Goal: Information Seeking & Learning: Find specific fact

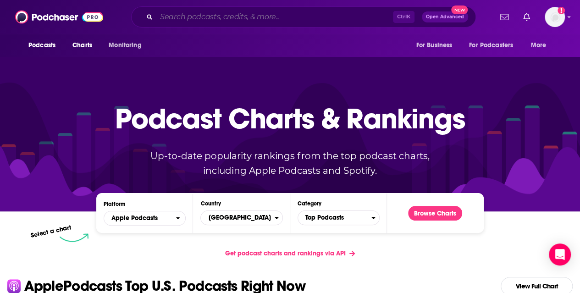
click at [198, 11] on input "Search podcasts, credits, & more..." at bounding box center [274, 17] width 237 height 15
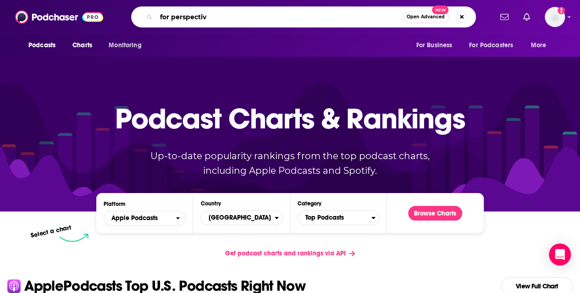
type input "for perspective"
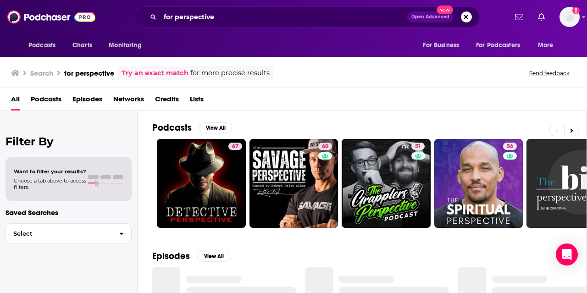
click at [52, 97] on span "Podcasts" at bounding box center [46, 101] width 31 height 19
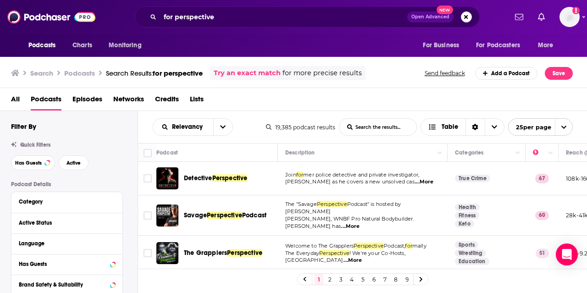
scroll to position [107, 0]
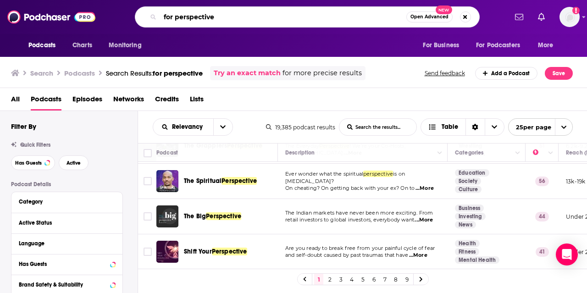
click at [191, 13] on input "for perspective" at bounding box center [283, 17] width 246 height 15
type input "n"
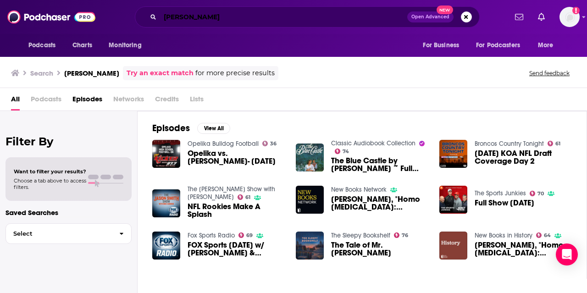
click at [229, 13] on input "[PERSON_NAME]" at bounding box center [283, 17] width 247 height 15
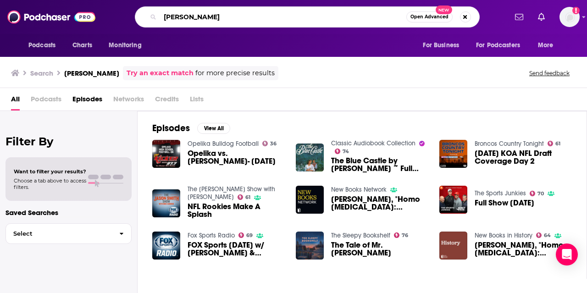
click at [229, 13] on input "[PERSON_NAME]" at bounding box center [283, 17] width 246 height 15
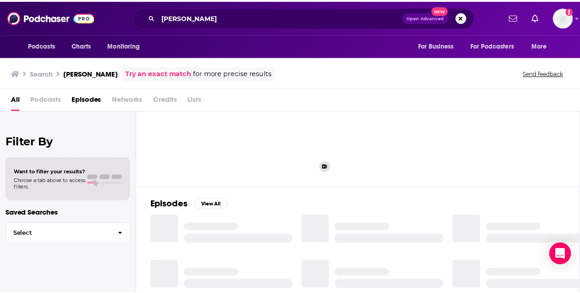
scroll to position [52, 0]
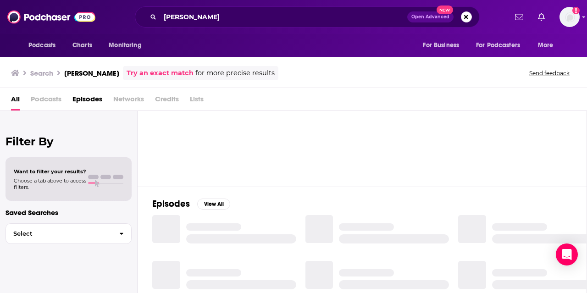
click at [157, 100] on span "Credits" at bounding box center [167, 101] width 24 height 19
click at [166, 96] on span "Credits" at bounding box center [167, 101] width 24 height 19
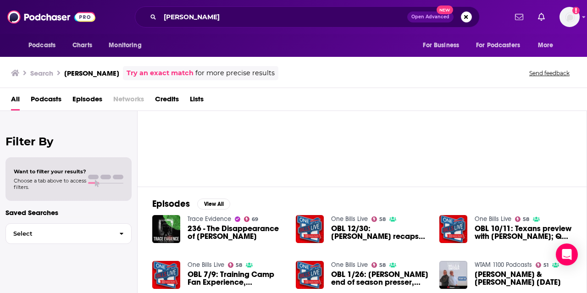
click at [166, 96] on span "Credits" at bounding box center [167, 101] width 24 height 19
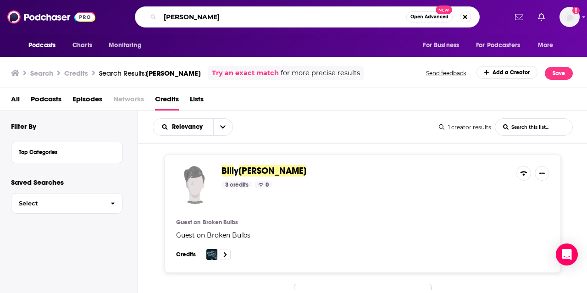
click at [165, 18] on input "[PERSON_NAME]" at bounding box center [283, 17] width 246 height 15
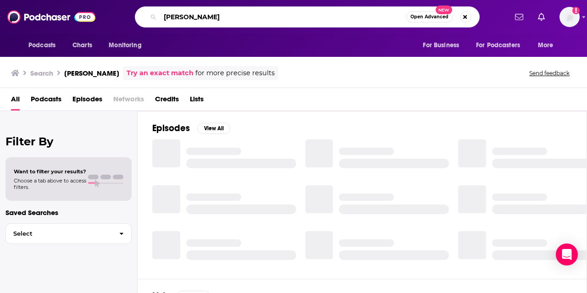
click at [165, 18] on input "[PERSON_NAME]" at bounding box center [283, 17] width 246 height 15
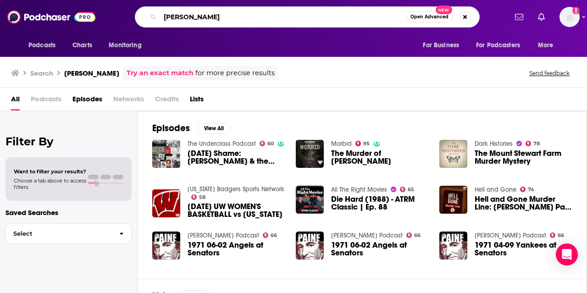
type input "[PERSON_NAME]"
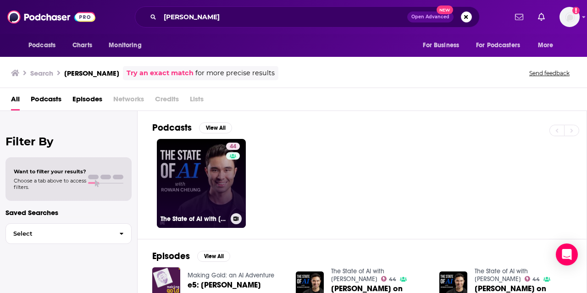
click at [191, 199] on link "44 The State of AI with [PERSON_NAME]" at bounding box center [201, 183] width 89 height 89
